Goal: Find specific page/section: Find specific page/section

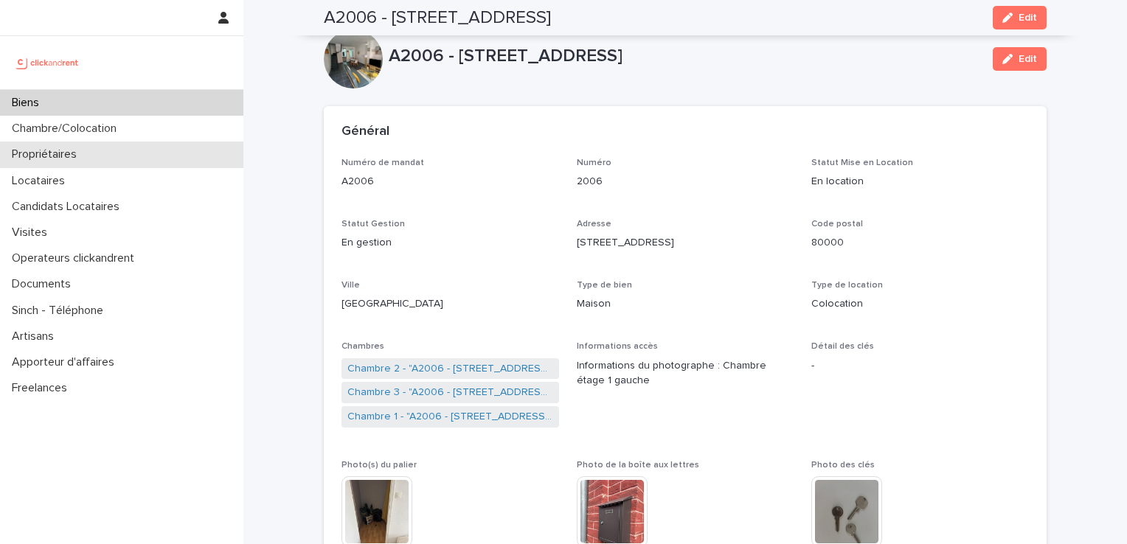
scroll to position [836, 0]
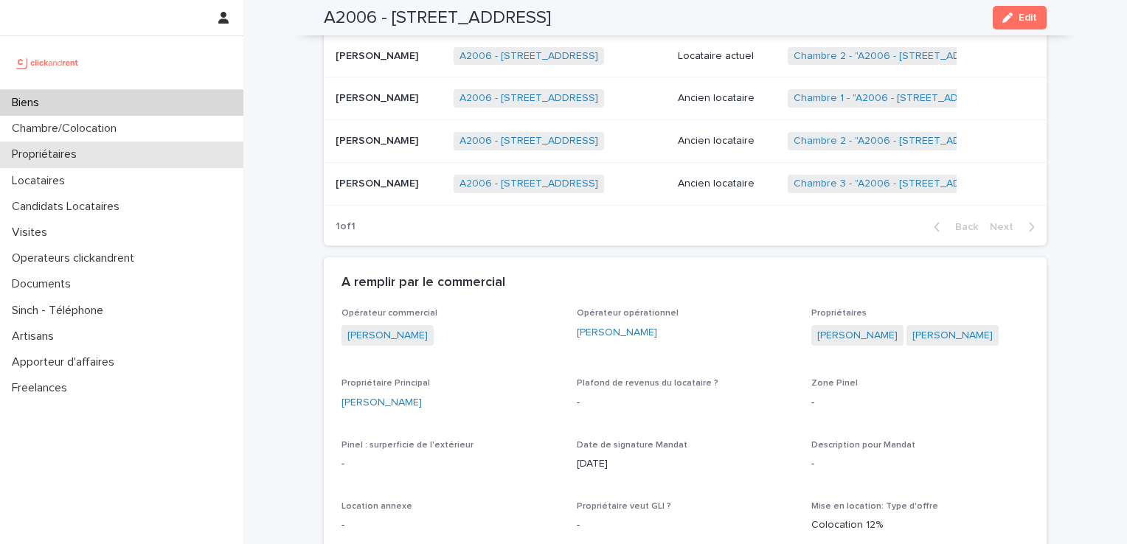
click at [64, 156] on p "Propriétaires" at bounding box center [47, 154] width 83 height 14
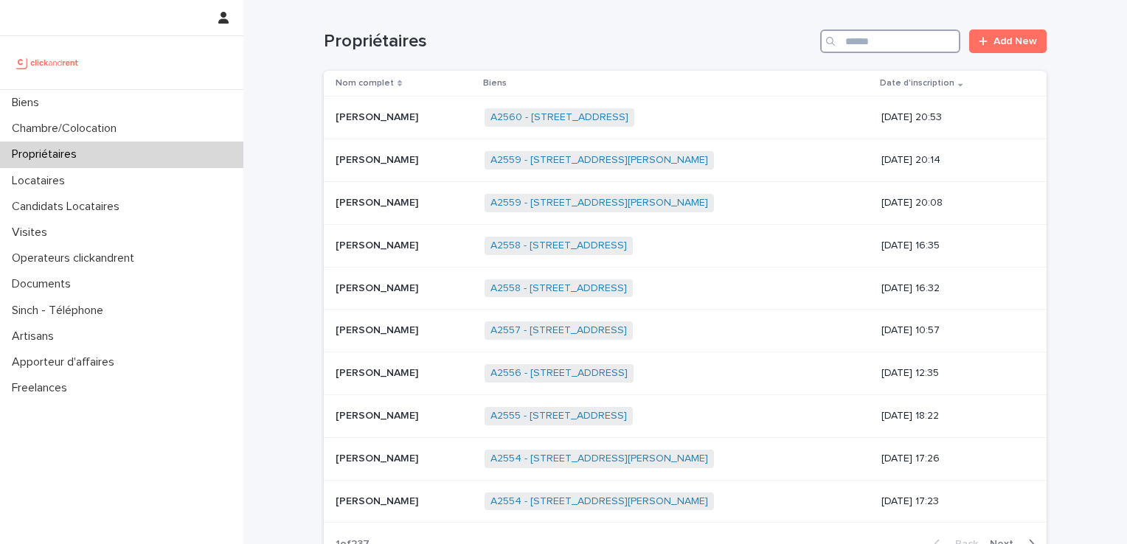
click at [900, 50] on input "Search" at bounding box center [890, 41] width 140 height 24
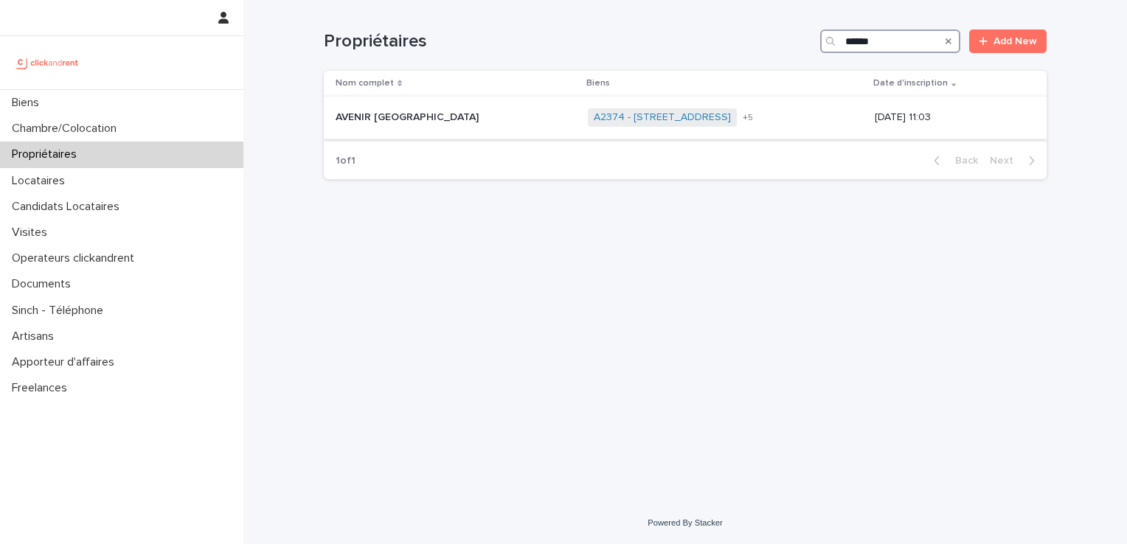
type input "******"
click at [400, 119] on p "AVENIR [GEOGRAPHIC_DATA]" at bounding box center [409, 115] width 146 height 15
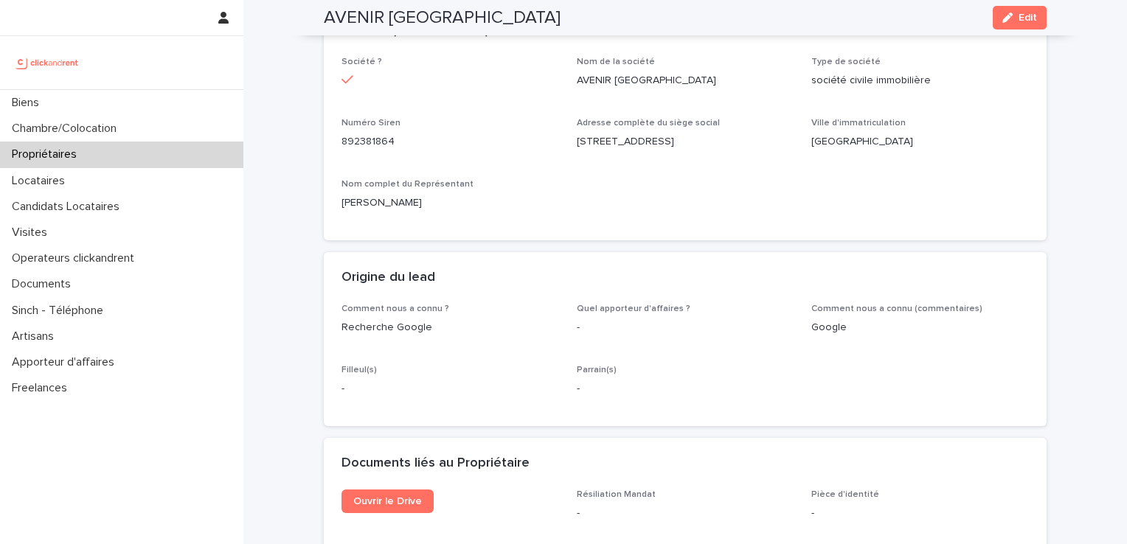
scroll to position [858, 0]
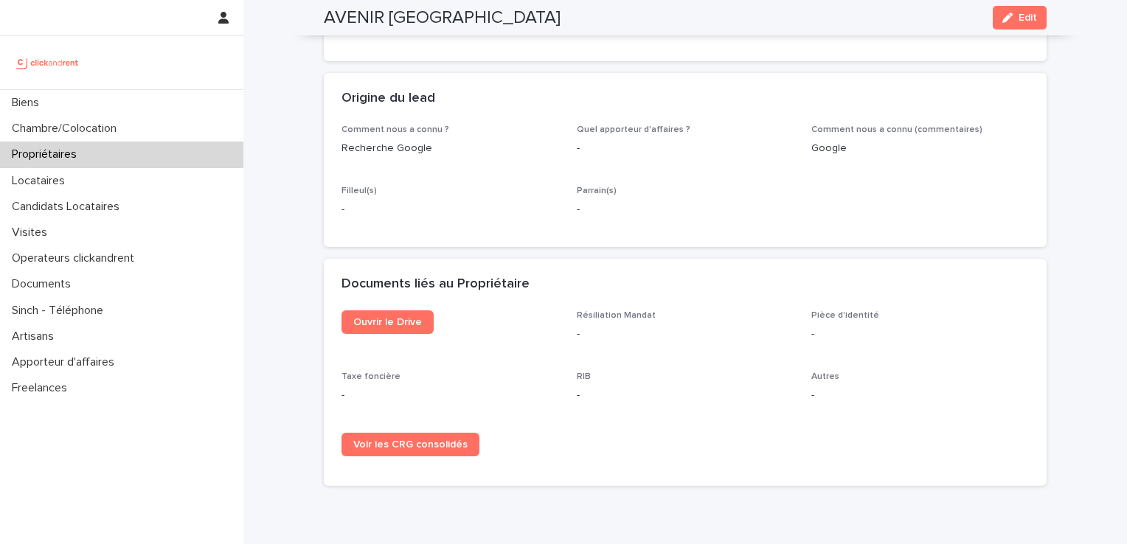
click at [381, 323] on div "Ouvrir le Drive" at bounding box center [450, 327] width 218 height 35
click at [390, 317] on span "Ouvrir le Drive" at bounding box center [387, 322] width 69 height 10
click at [64, 109] on div "Biens" at bounding box center [121, 103] width 243 height 26
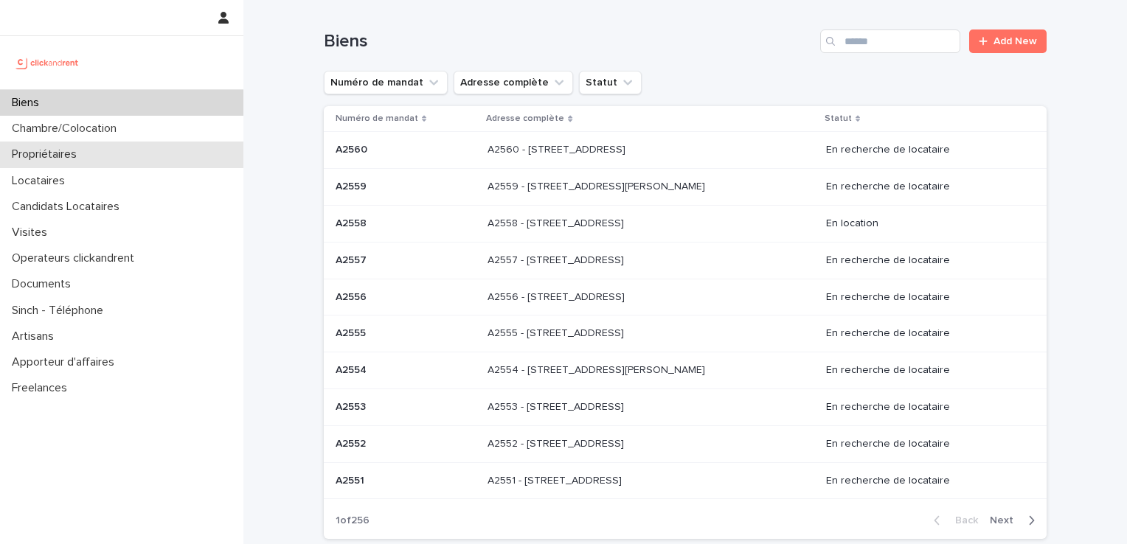
click at [136, 143] on div "Propriétaires" at bounding box center [121, 155] width 243 height 26
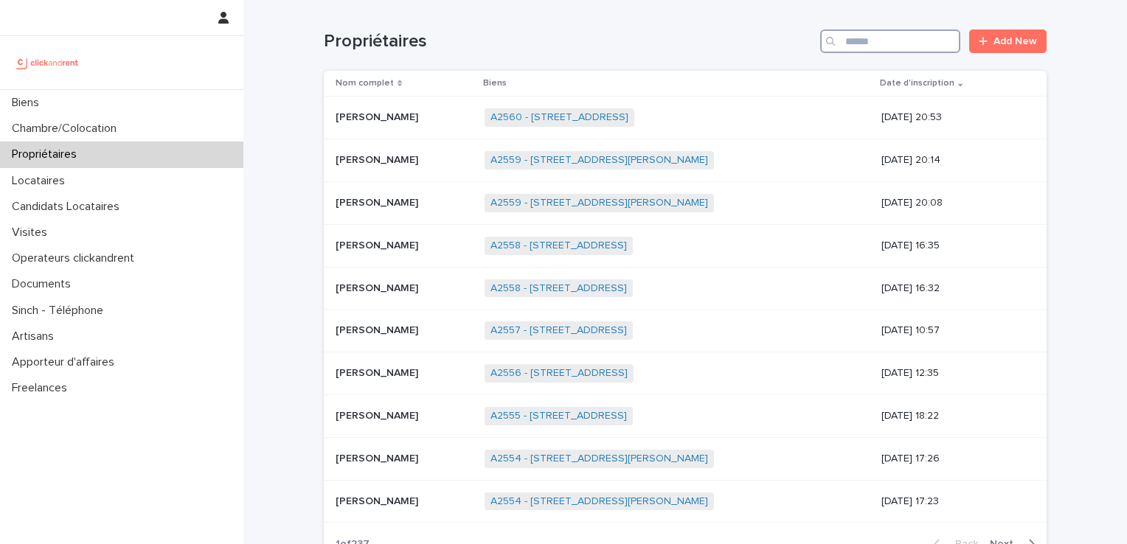
drag, startPoint x: 850, startPoint y: 46, endPoint x: 902, endPoint y: 35, distance: 53.4
click at [852, 46] on input "Search" at bounding box center [890, 41] width 140 height 24
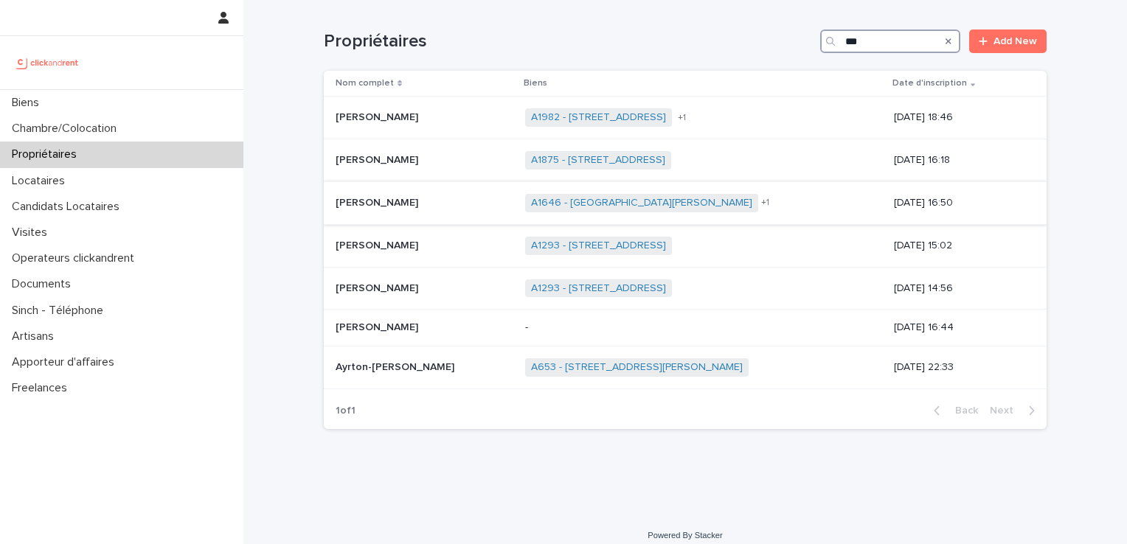
type input "***"
click at [398, 203] on p "[PERSON_NAME]" at bounding box center [379, 201] width 86 height 15
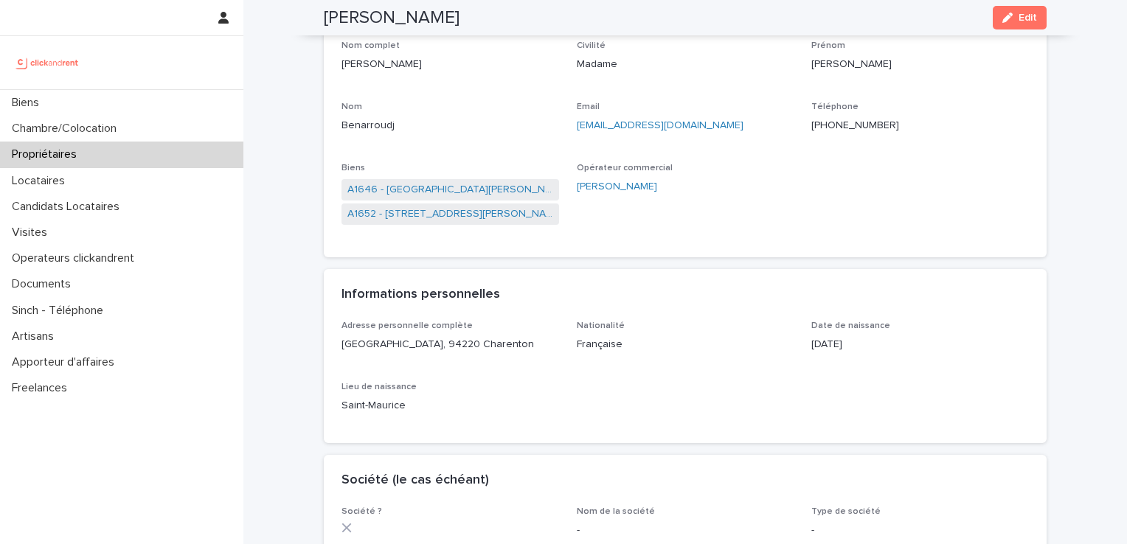
scroll to position [115, 0]
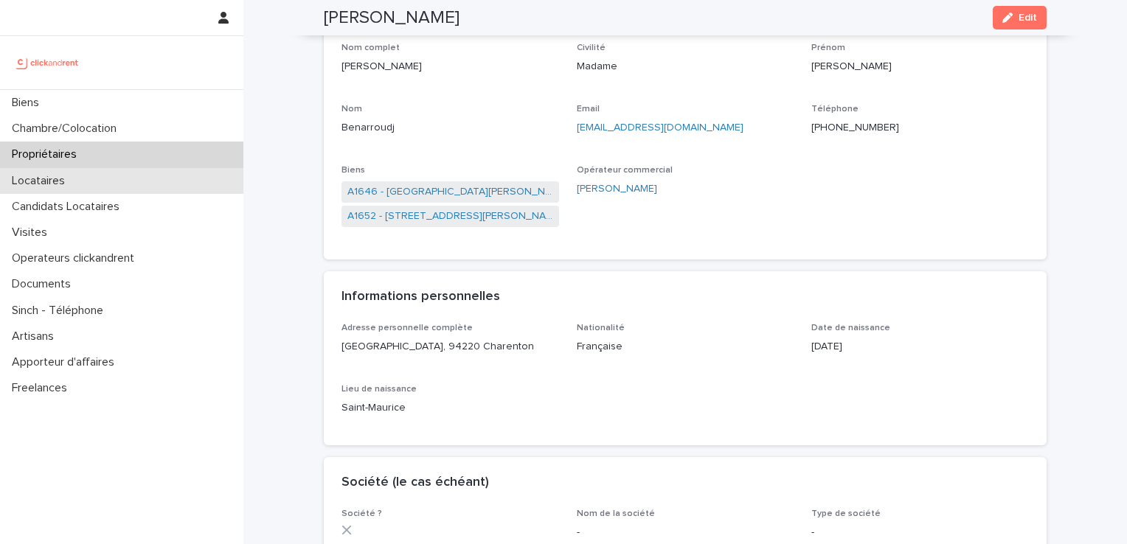
click at [56, 187] on p "Locataires" at bounding box center [41, 181] width 71 height 14
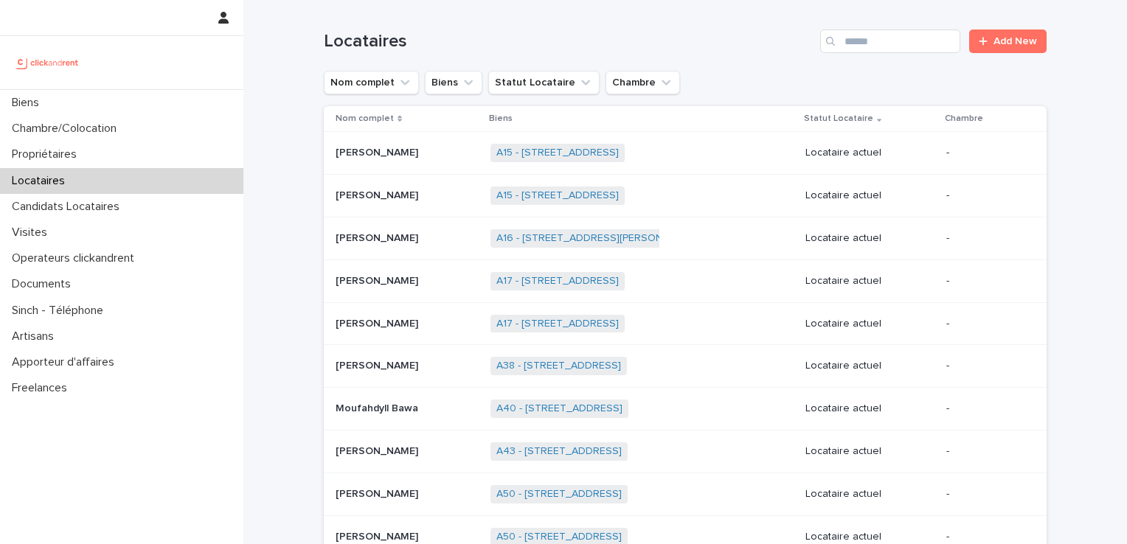
click at [925, 36] on input "Search" at bounding box center [890, 41] width 140 height 24
type input "******"
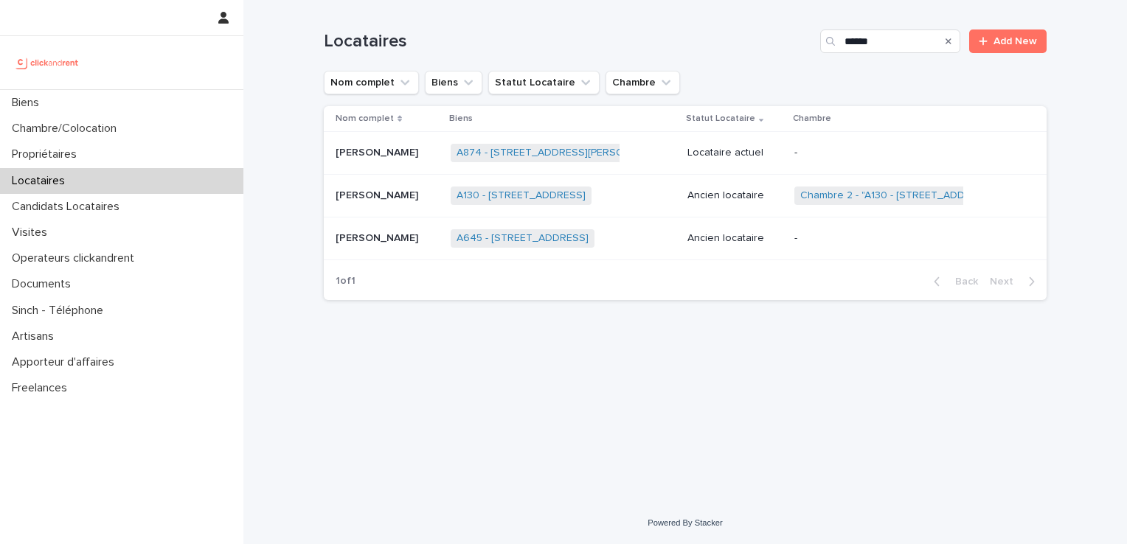
click at [384, 156] on p "[PERSON_NAME]" at bounding box center [379, 151] width 86 height 15
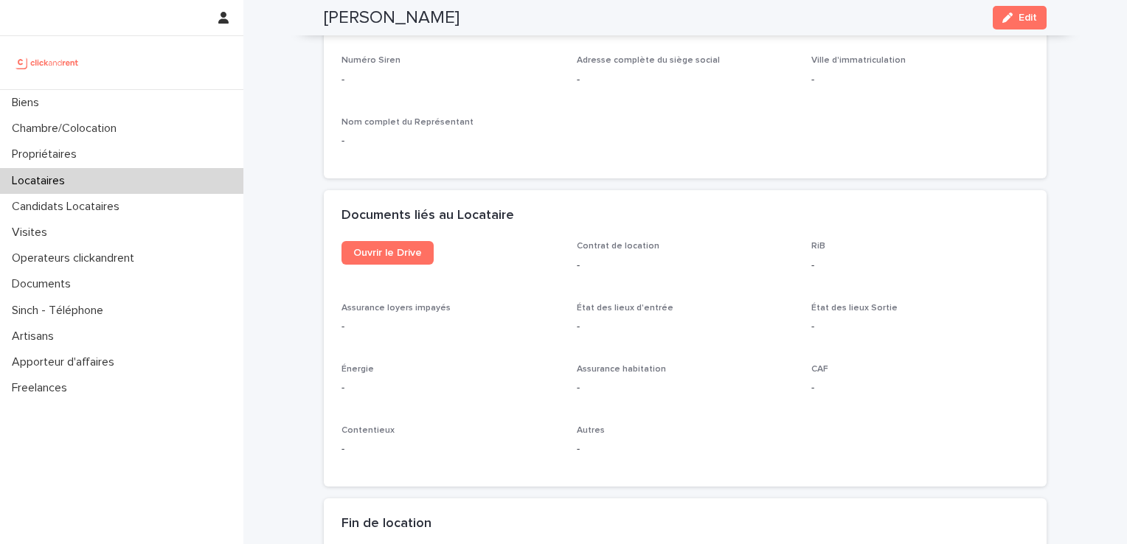
scroll to position [1499, 0]
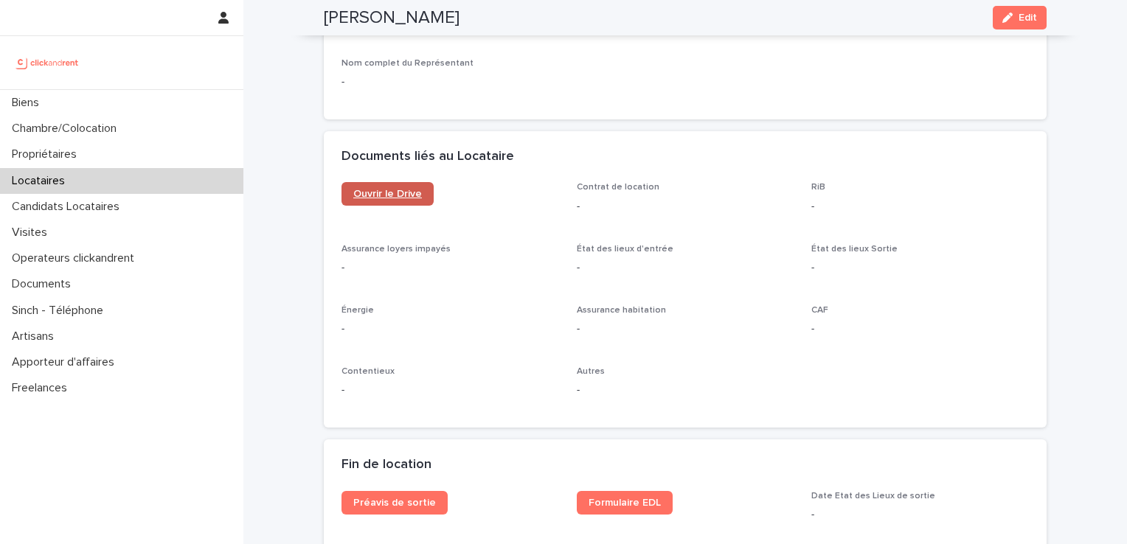
click at [364, 196] on span "Ouvrir le Drive" at bounding box center [387, 194] width 69 height 10
click at [83, 184] on div "Locataires" at bounding box center [121, 181] width 243 height 26
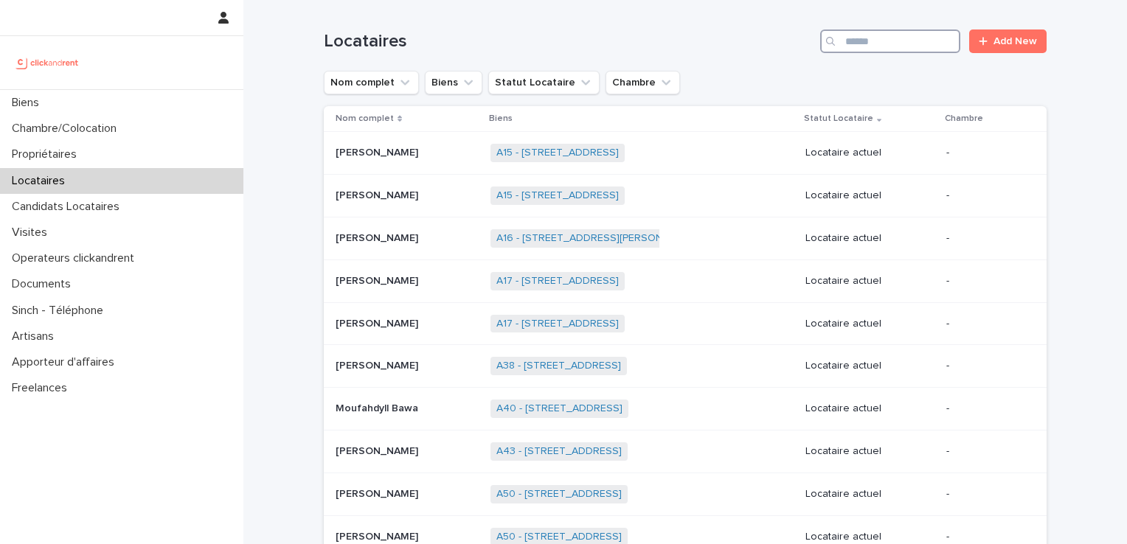
click at [900, 44] on input "Search" at bounding box center [890, 41] width 140 height 24
type input "******"
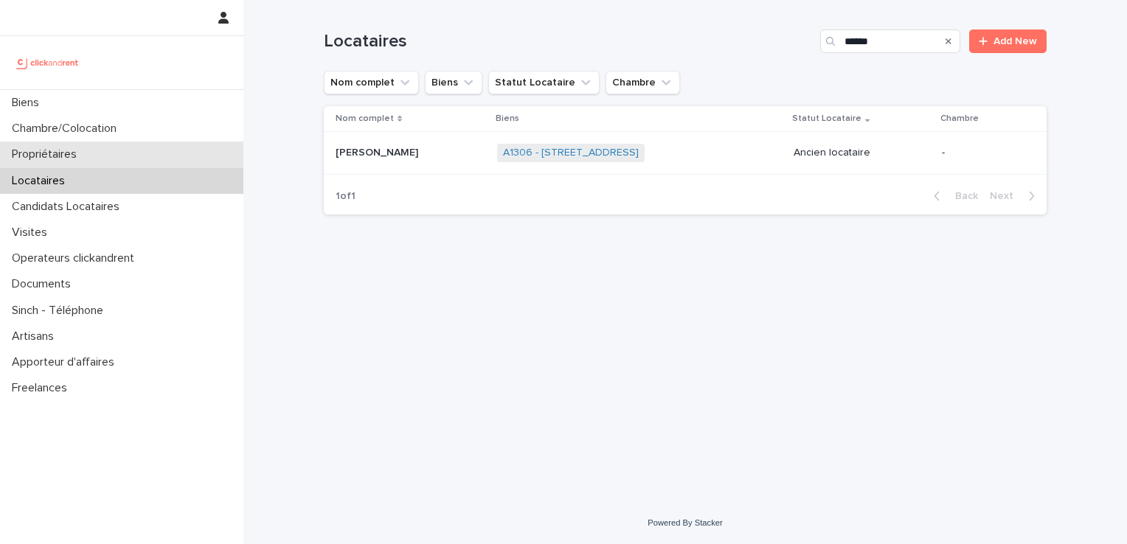
click at [62, 150] on p "Propriétaires" at bounding box center [47, 154] width 83 height 14
click at [518, 149] on link "A1306 - [STREET_ADDRESS]" at bounding box center [571, 153] width 136 height 13
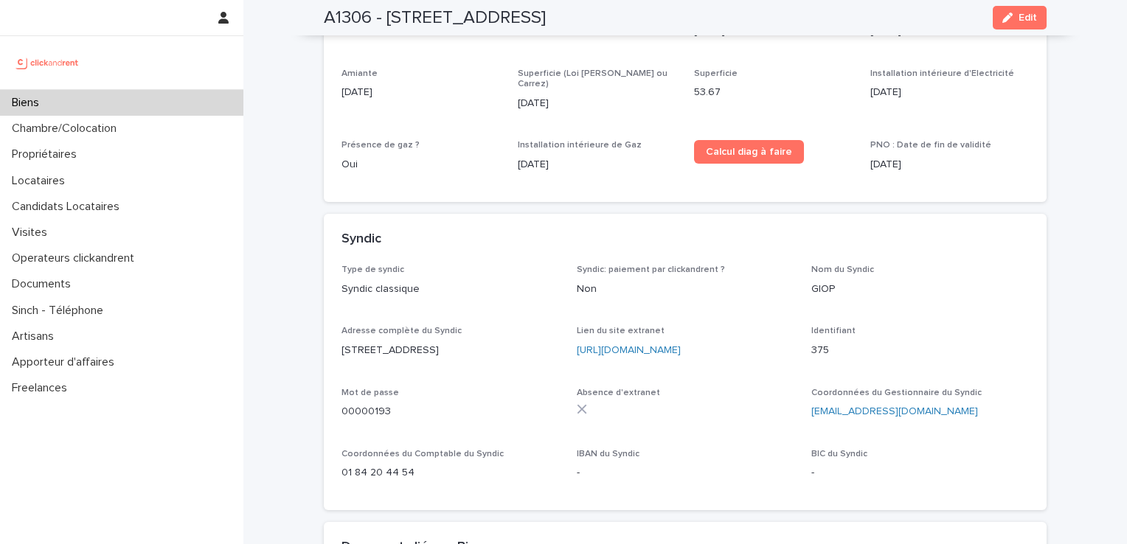
scroll to position [5176, 0]
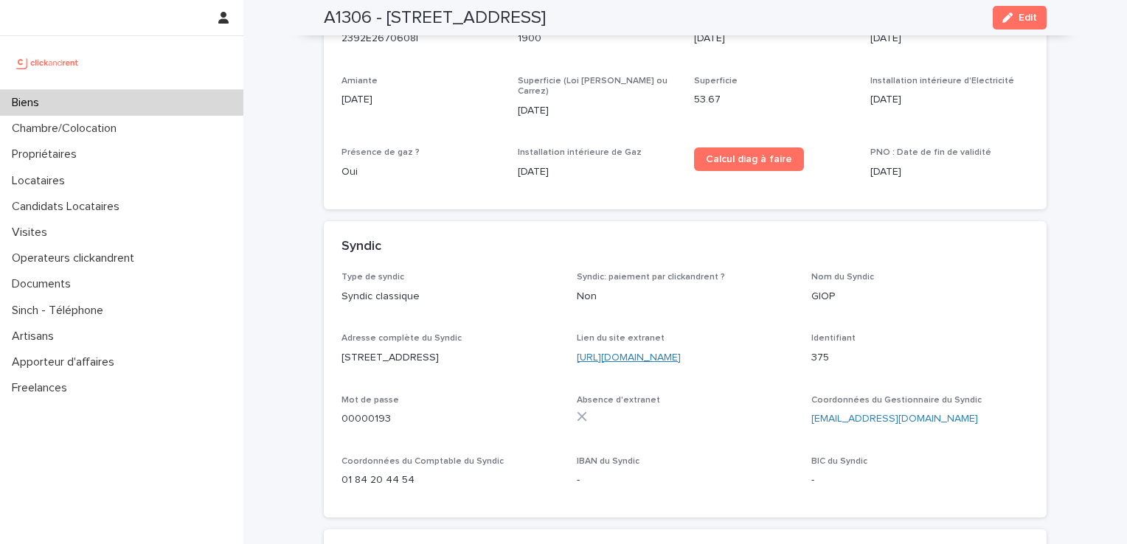
click at [628, 353] on link "[URL][DOMAIN_NAME]" at bounding box center [629, 358] width 104 height 10
drag, startPoint x: 805, startPoint y: 296, endPoint x: 823, endPoint y: 294, distance: 17.8
click at [823, 350] on p "375" at bounding box center [920, 357] width 218 height 15
copy p "375"
drag, startPoint x: 382, startPoint y: 360, endPoint x: 311, endPoint y: 354, distance: 71.0
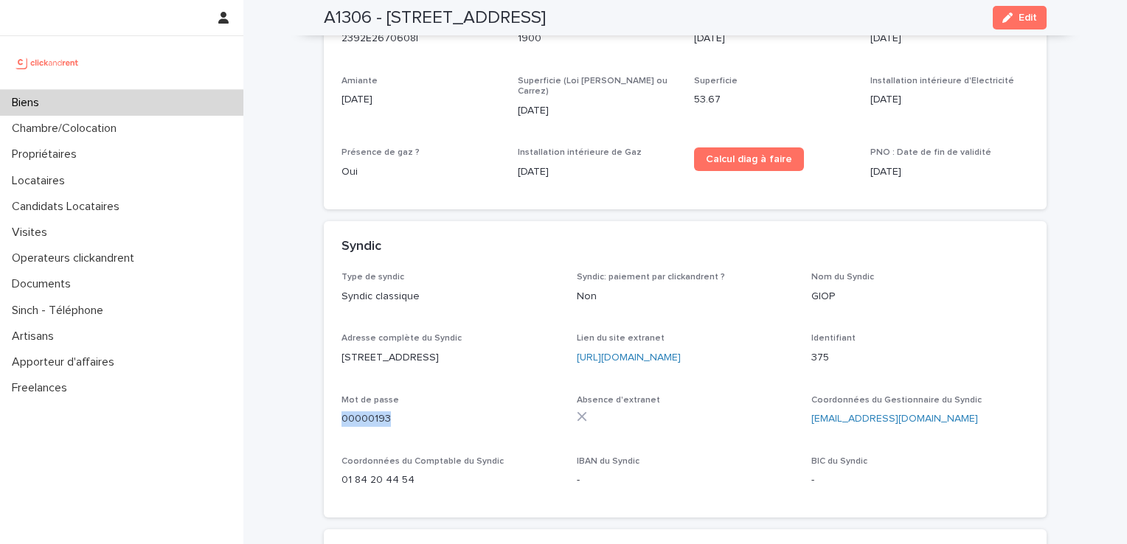
copy p "00000193"
